Goal: Transaction & Acquisition: Purchase product/service

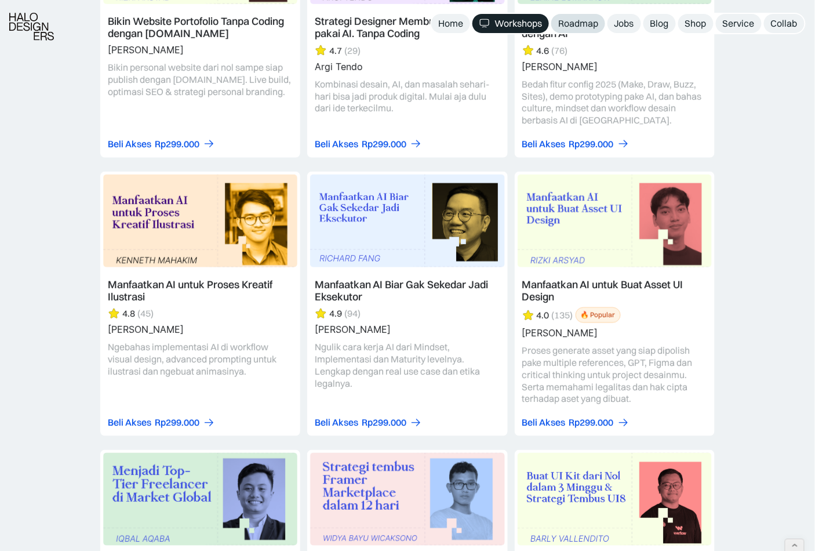
scroll to position [1497, 0]
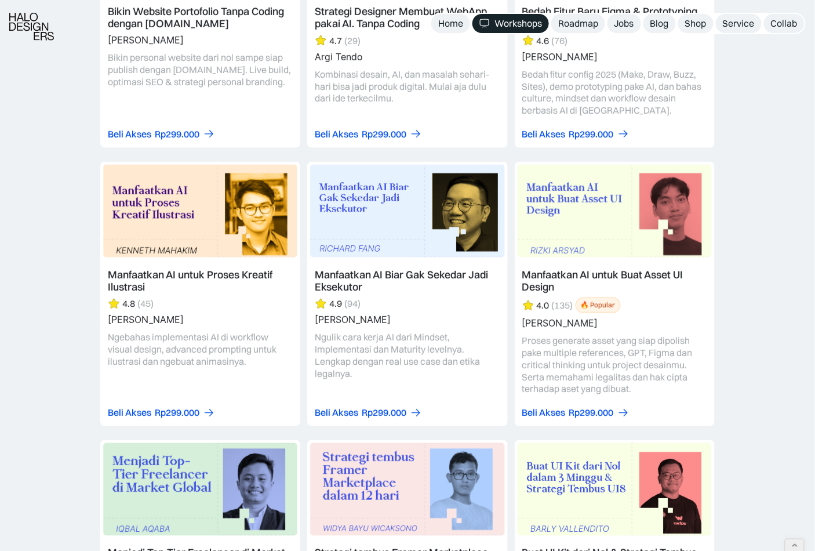
click at [235, 96] on link at bounding box center [200, 23] width 200 height 249
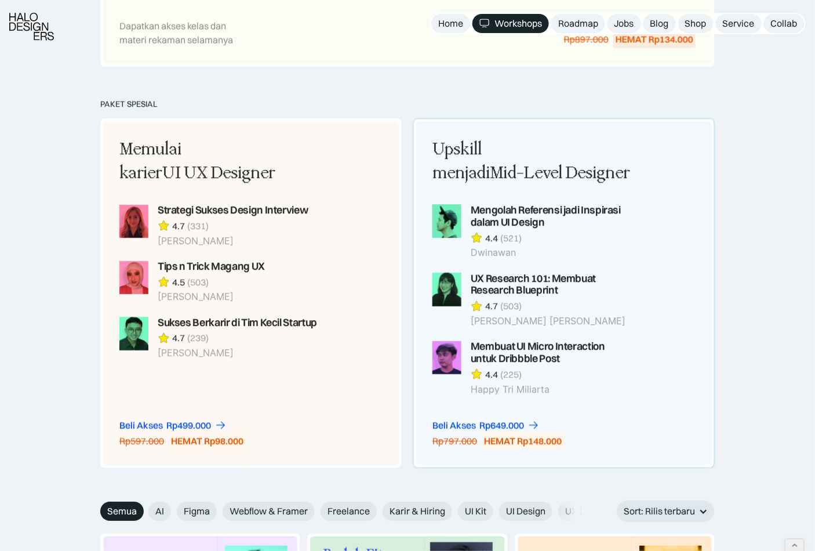
scroll to position [1383, 0]
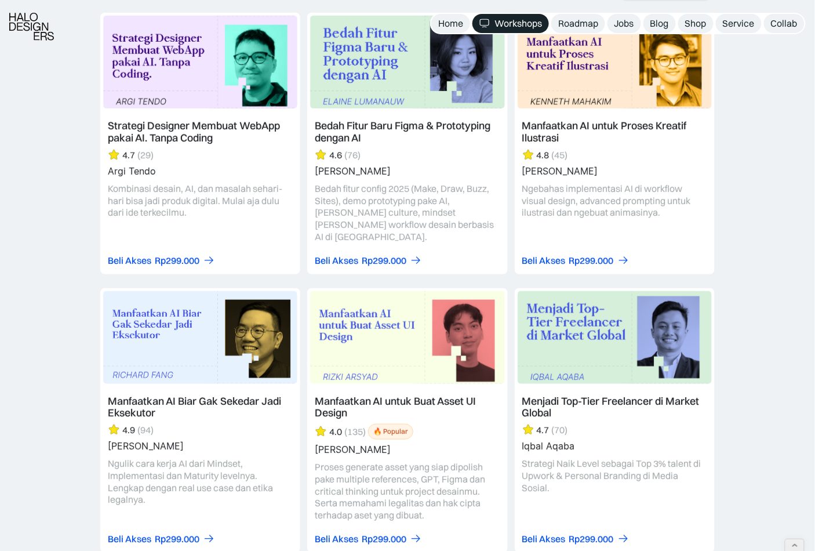
click at [422, 199] on link at bounding box center [407, 143] width 200 height 261
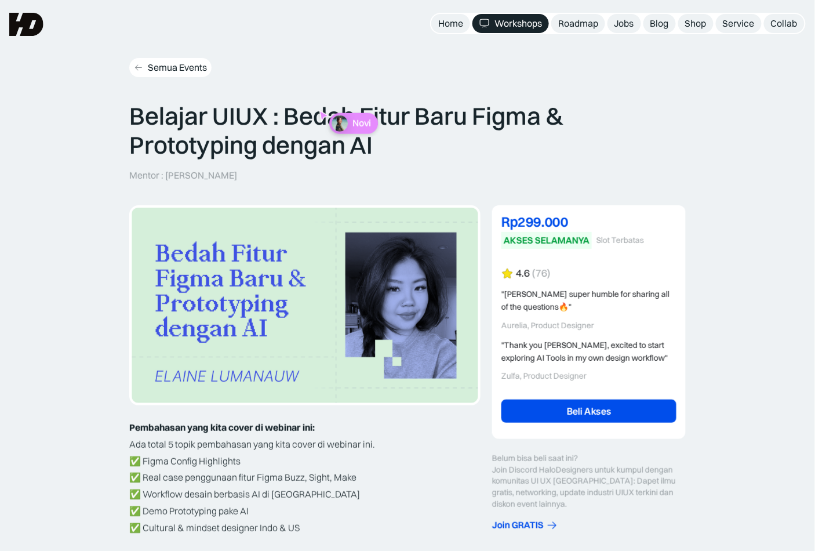
click at [189, 67] on div "Semua Events" at bounding box center [177, 67] width 59 height 12
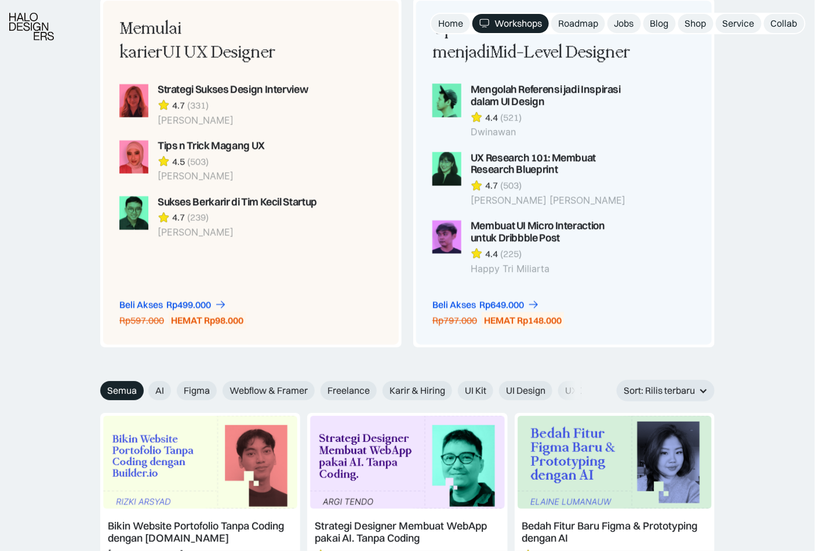
scroll to position [1414, 0]
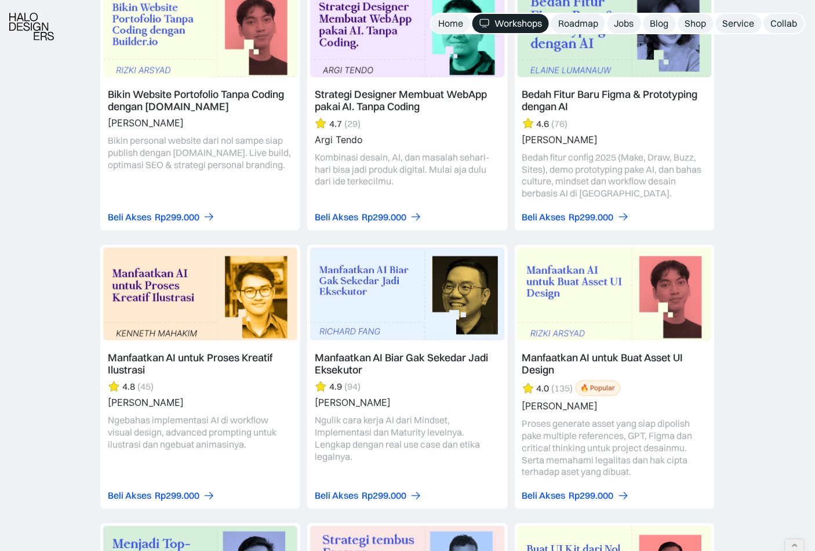
click at [452, 387] on link at bounding box center [407, 377] width 200 height 264
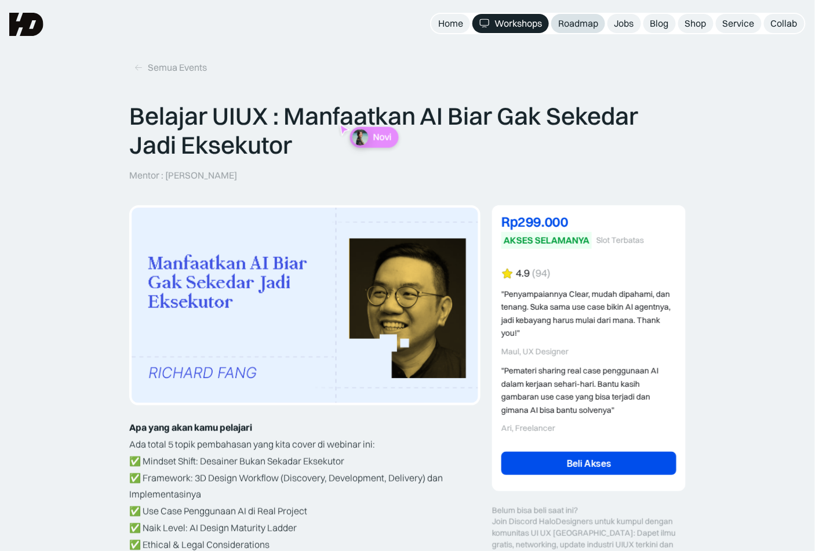
click at [584, 27] on div "Roadmap" at bounding box center [578, 23] width 40 height 12
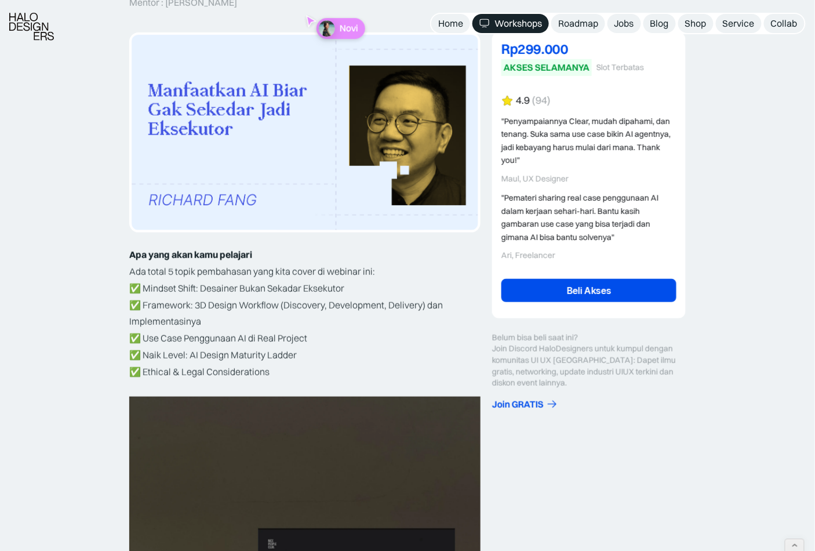
scroll to position [174, 0]
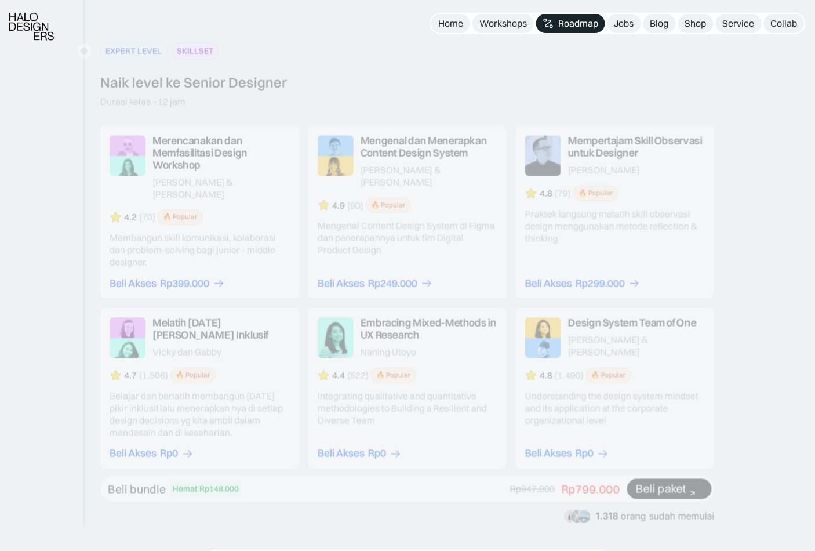
scroll to position [2097, 0]
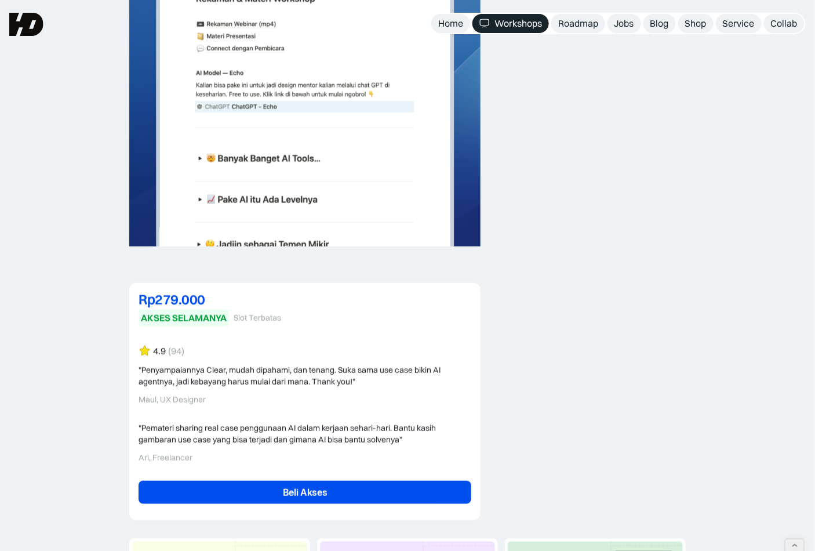
scroll to position [2551, 0]
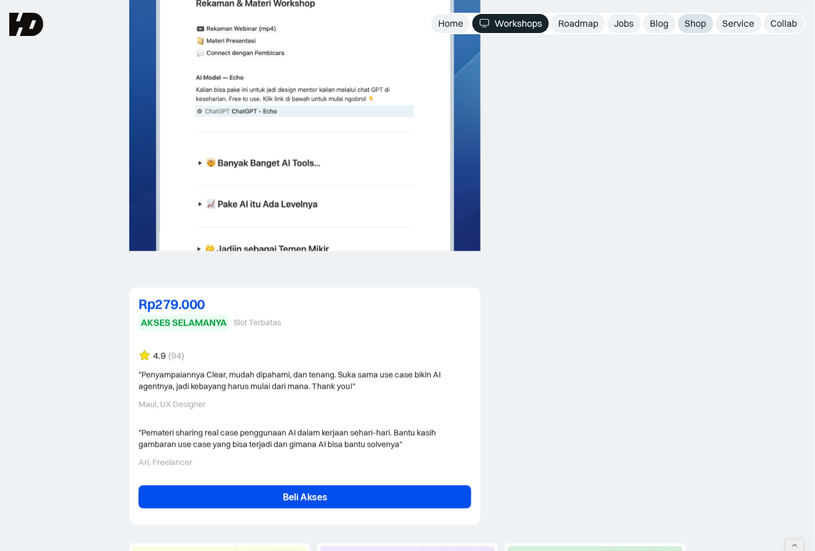
click at [700, 20] on div "Shop" at bounding box center [695, 23] width 21 height 12
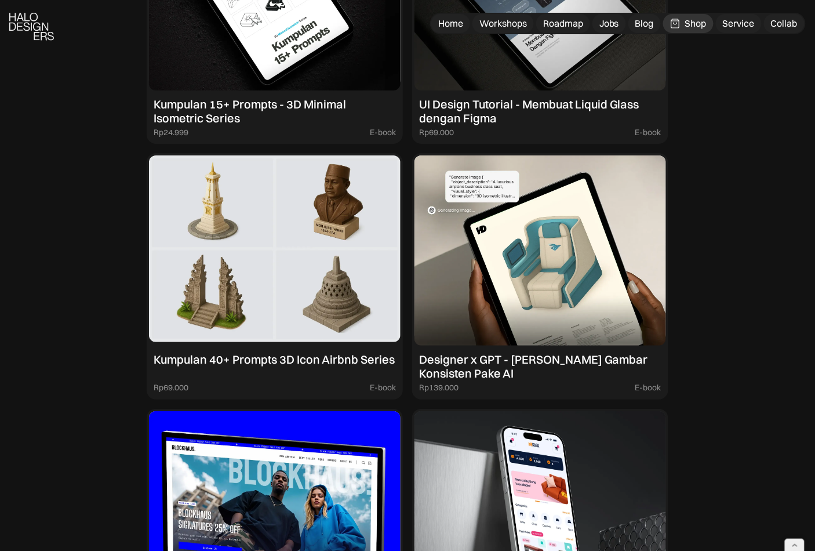
scroll to position [1213, 0]
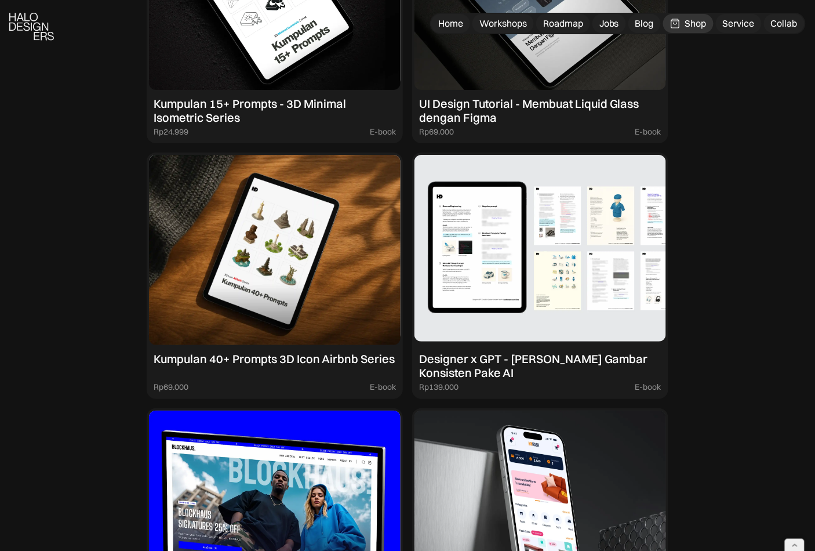
click at [506, 274] on img at bounding box center [540, 250] width 252 height 190
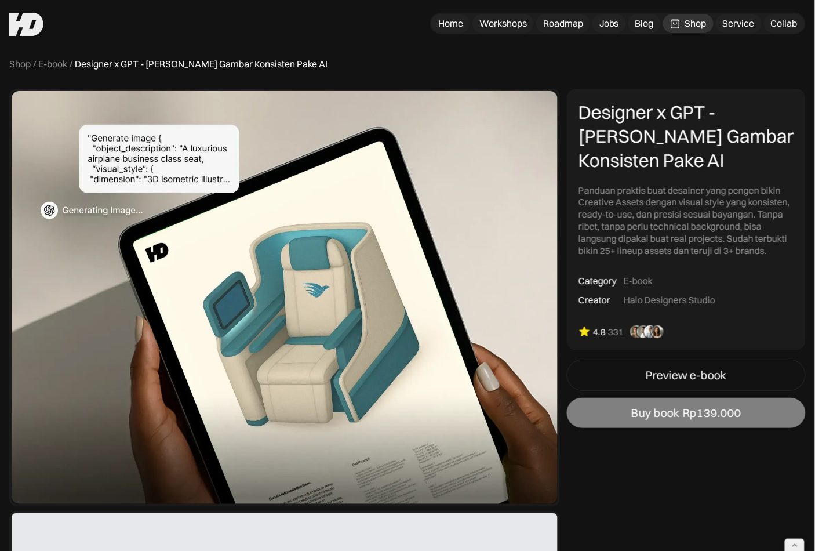
click at [679, 402] on link "Buy book Rp139.000" at bounding box center [686, 413] width 239 height 30
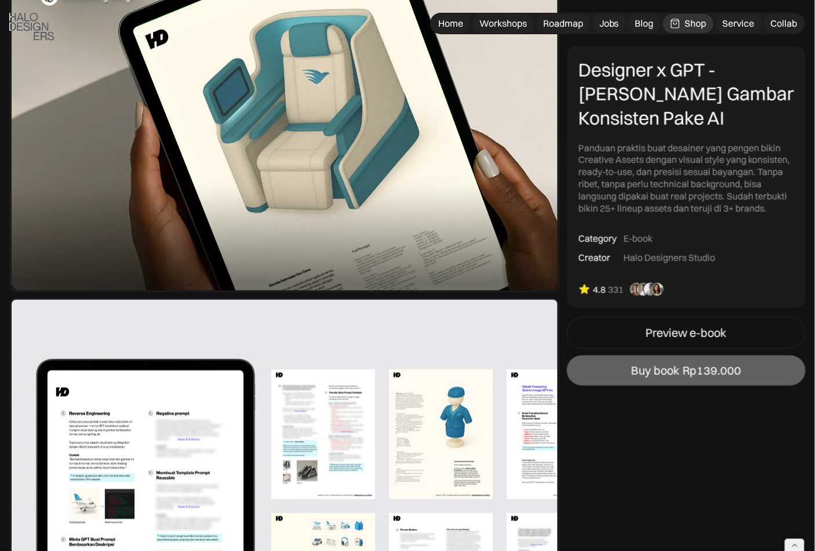
scroll to position [226, 0]
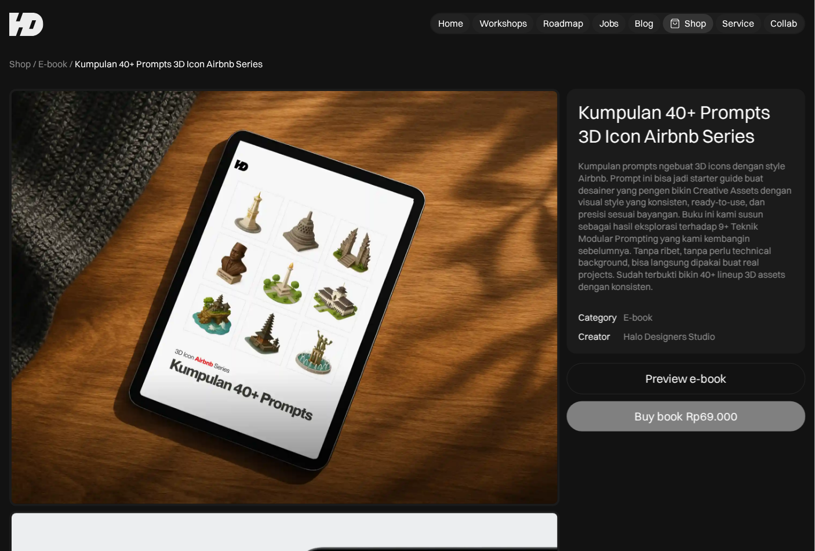
click at [745, 414] on link "Buy book Rp69.000" at bounding box center [686, 416] width 239 height 30
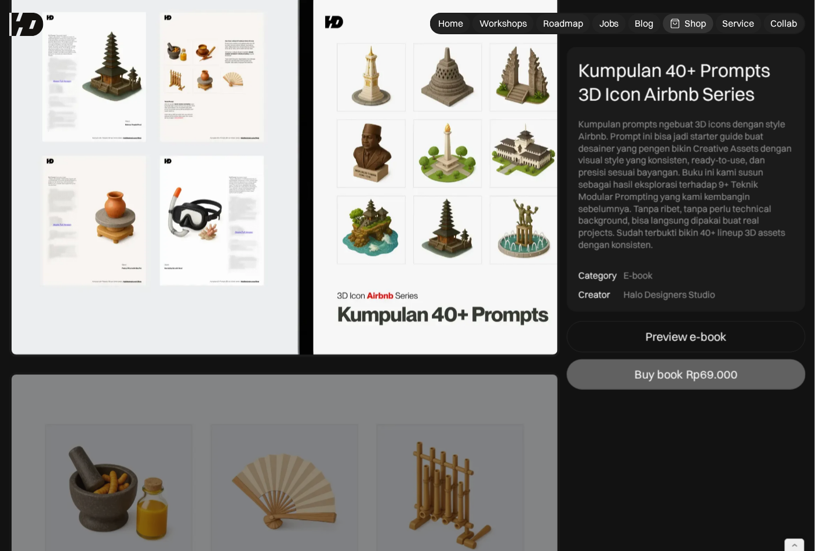
scroll to position [563, 0]
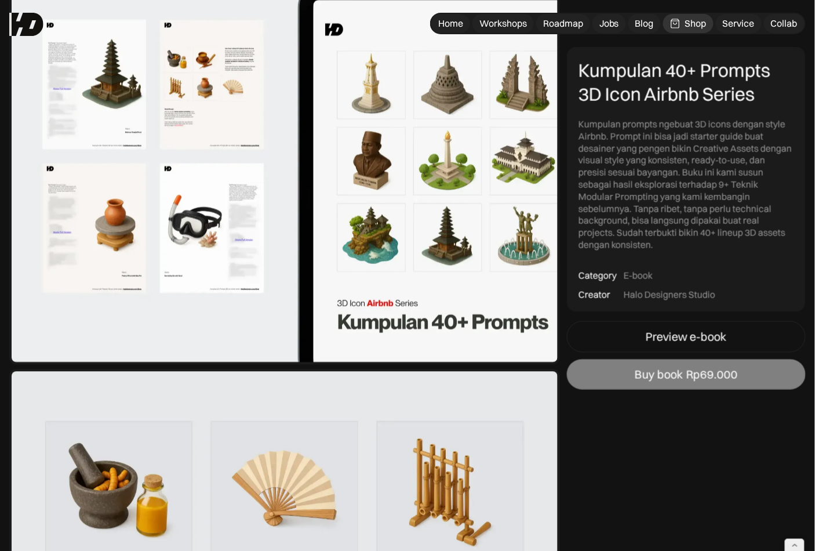
click at [668, 383] on link "Buy book Rp69.000" at bounding box center [686, 374] width 239 height 30
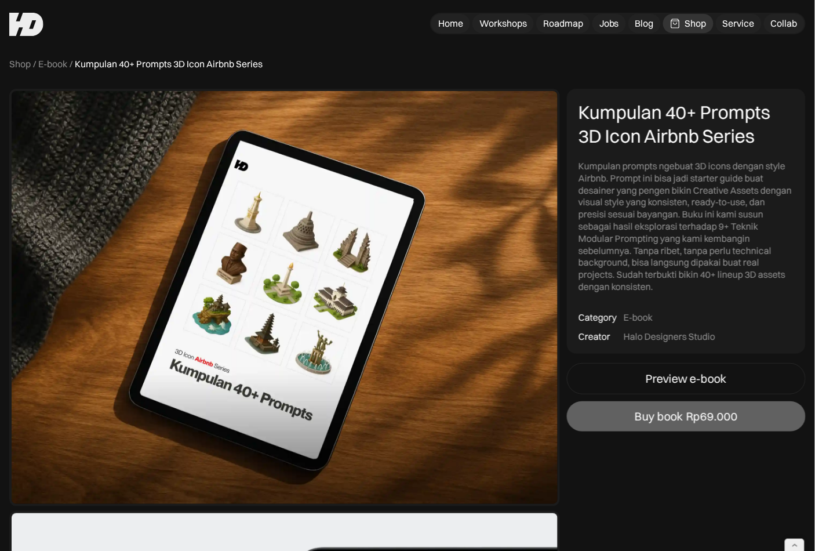
click at [23, 14] on img at bounding box center [26, 24] width 34 height 23
